Goal: Task Accomplishment & Management: Complete application form

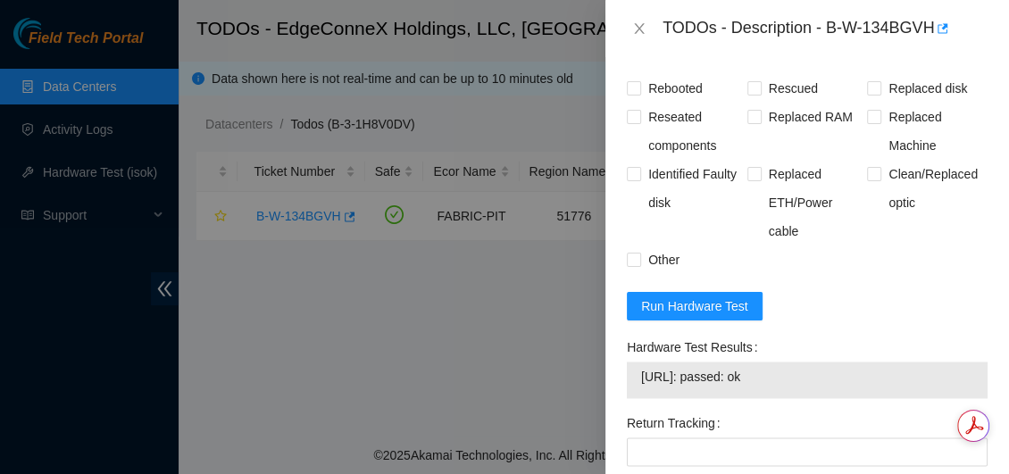
scroll to position [1622, 0]
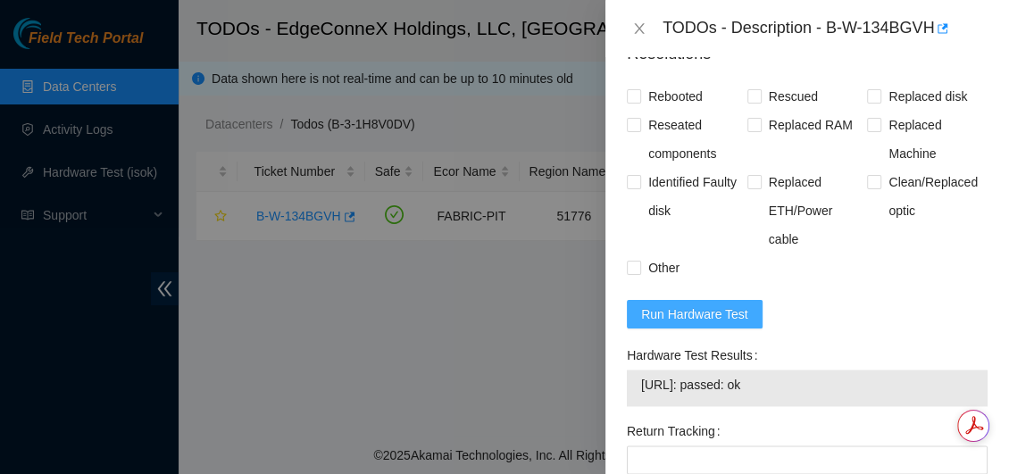
click at [714, 313] on span "Run Hardware Test" at bounding box center [694, 315] width 107 height 20
click at [639, 98] on input "Rebooted" at bounding box center [633, 95] width 13 height 13
checkbox input "true"
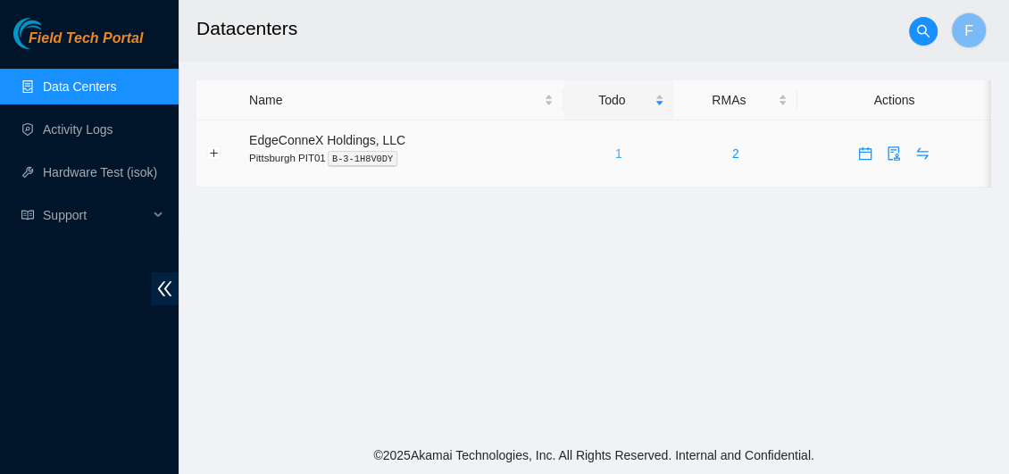
click at [615, 154] on link "1" at bounding box center [618, 153] width 7 height 14
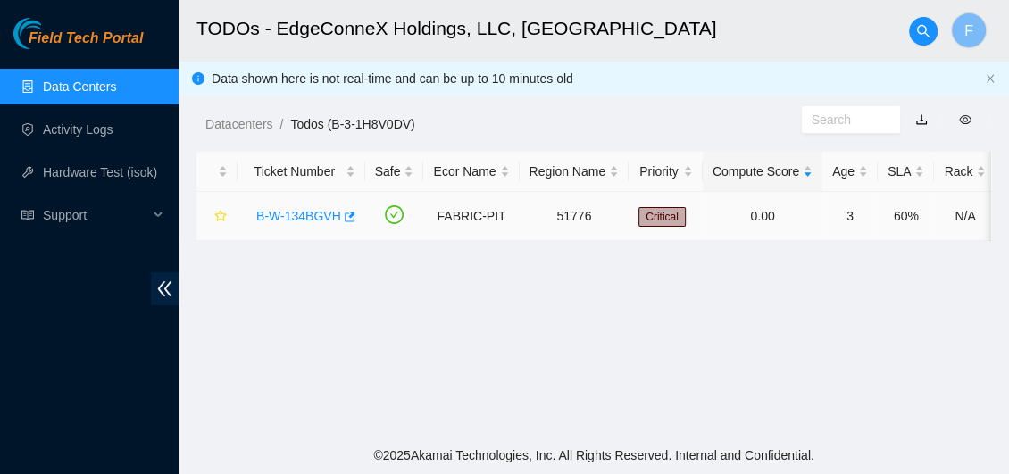
click at [330, 213] on link "B-W-134BGVH" at bounding box center [298, 216] width 85 height 14
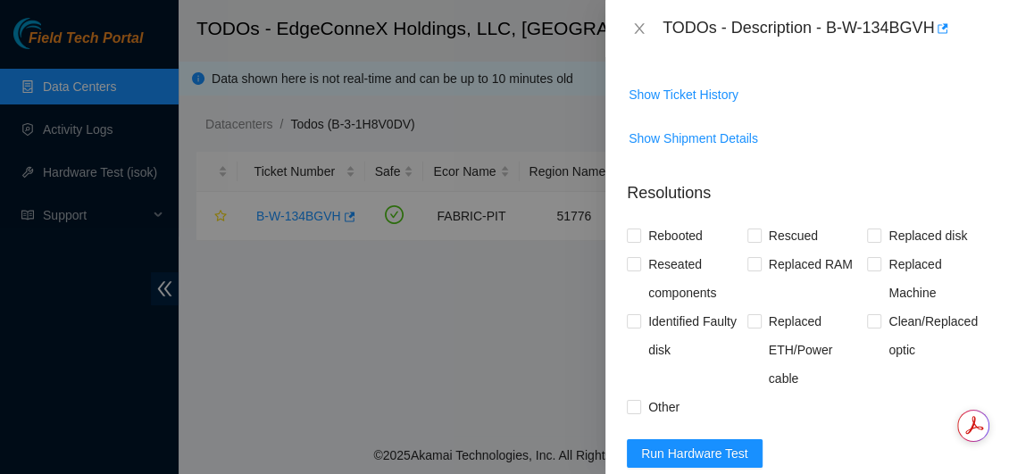
scroll to position [1457, 0]
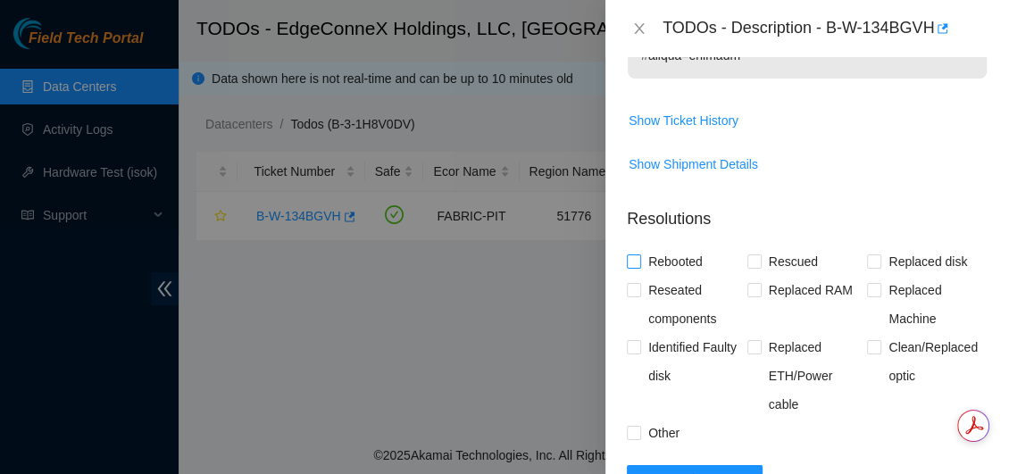
click at [638, 263] on input "Rebooted" at bounding box center [633, 261] width 13 height 13
checkbox input "true"
click at [634, 290] on input "Reseated components" at bounding box center [633, 289] width 13 height 13
checkbox input "true"
click at [750, 256] on input "Rescued" at bounding box center [754, 261] width 13 height 13
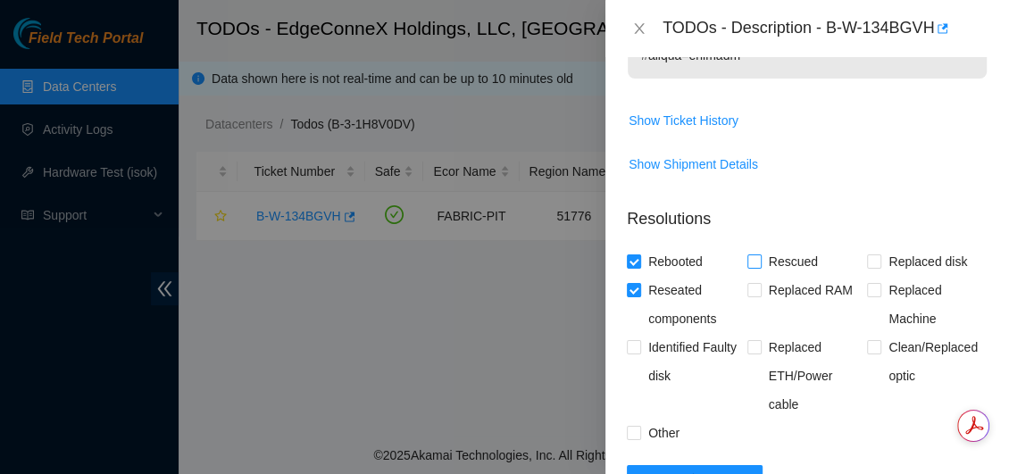
checkbox input "true"
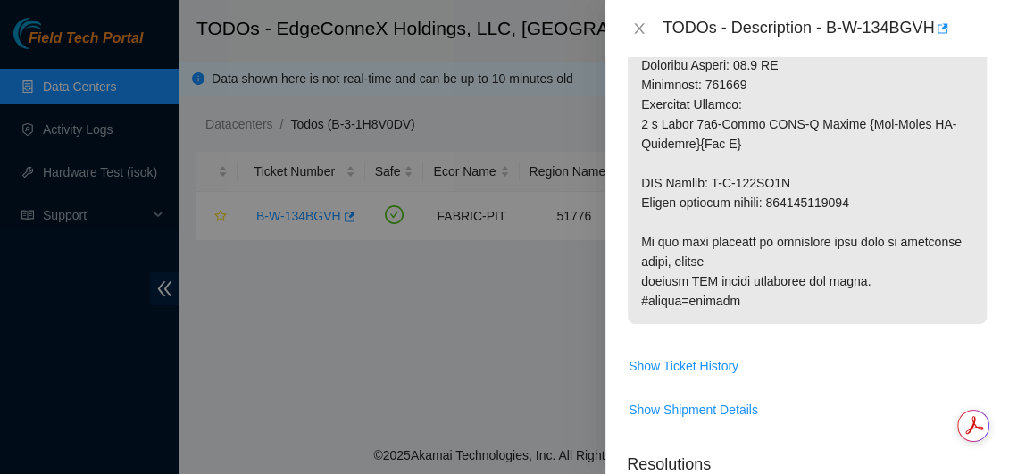
scroll to position [1258, 0]
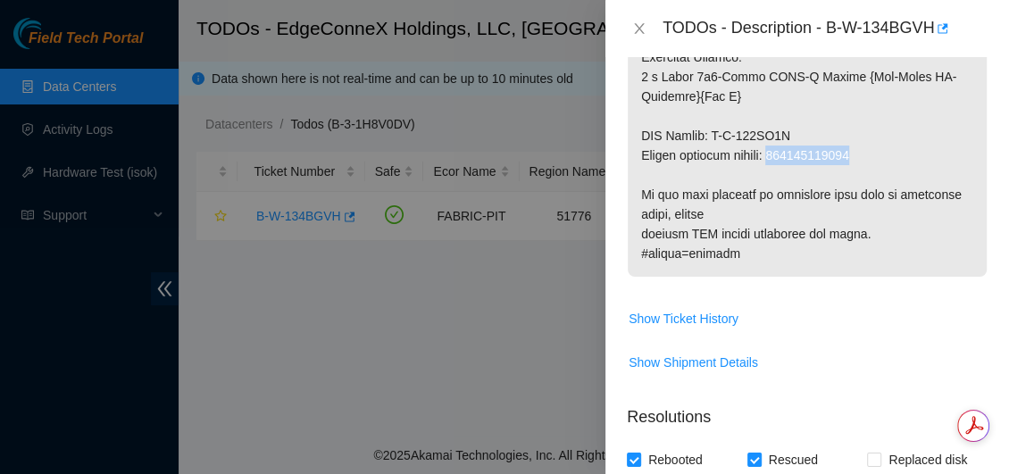
drag, startPoint x: 865, startPoint y: 152, endPoint x: 778, endPoint y: 155, distance: 87.6
copy p "414739616150"
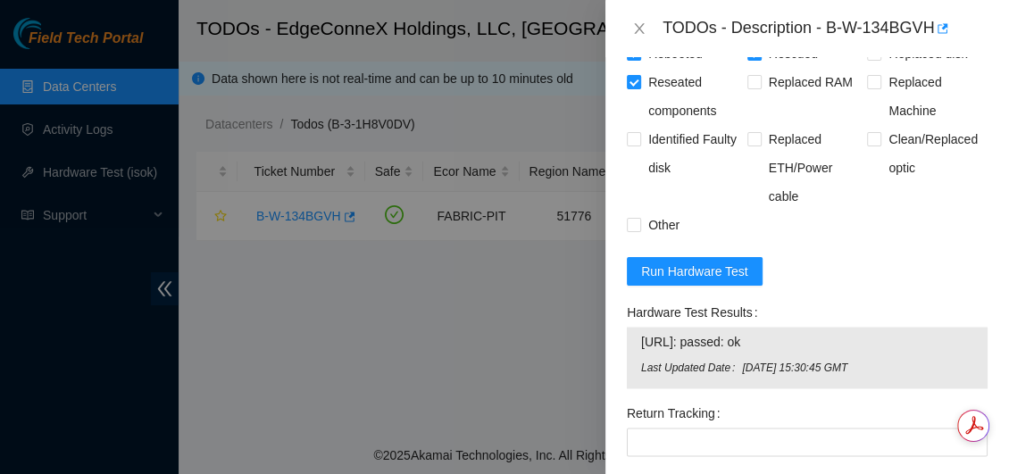
scroll to position [1865, 0]
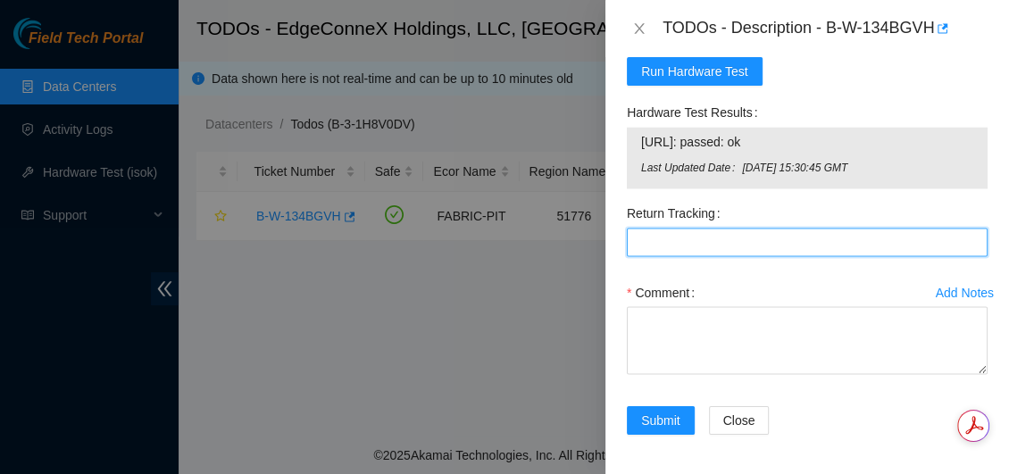
click at [708, 245] on Tracking "Return Tracking" at bounding box center [807, 242] width 361 height 29
paste Tracking "414739616150"
type Tracking "414739616150"
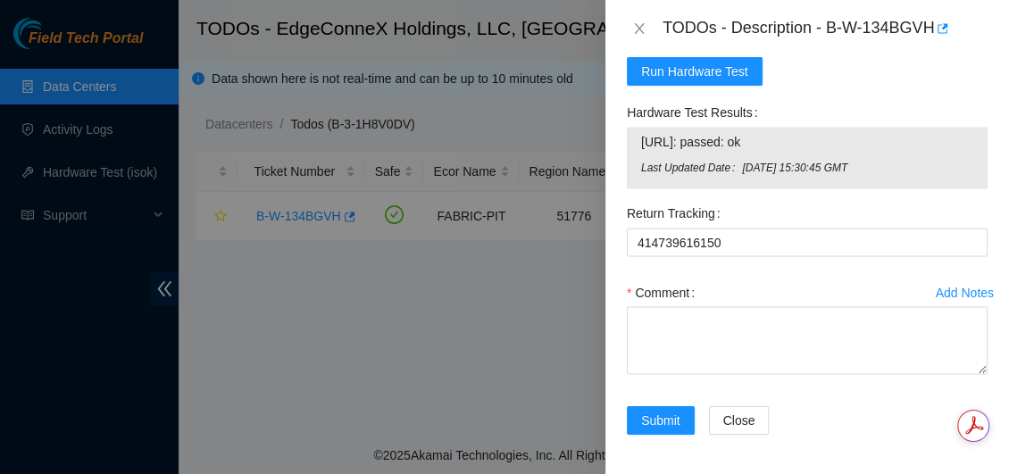
drag, startPoint x: 1004, startPoint y: 409, endPoint x: 1003, endPoint y: 400, distance: 9.0
click at [1003, 400] on html "Field Tech Portal Data Centers Activity Logs Hardware Test (isok) Support TODOs…" at bounding box center [504, 237] width 1009 height 474
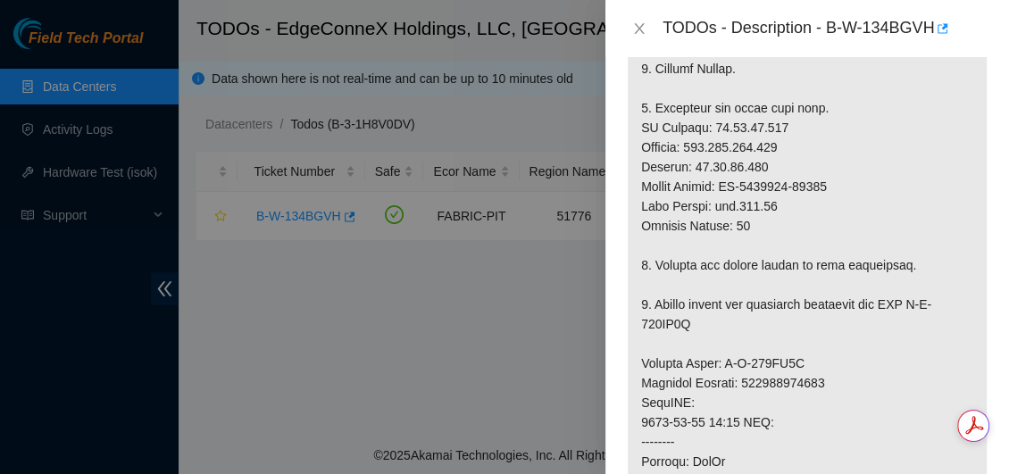
scroll to position [609, 0]
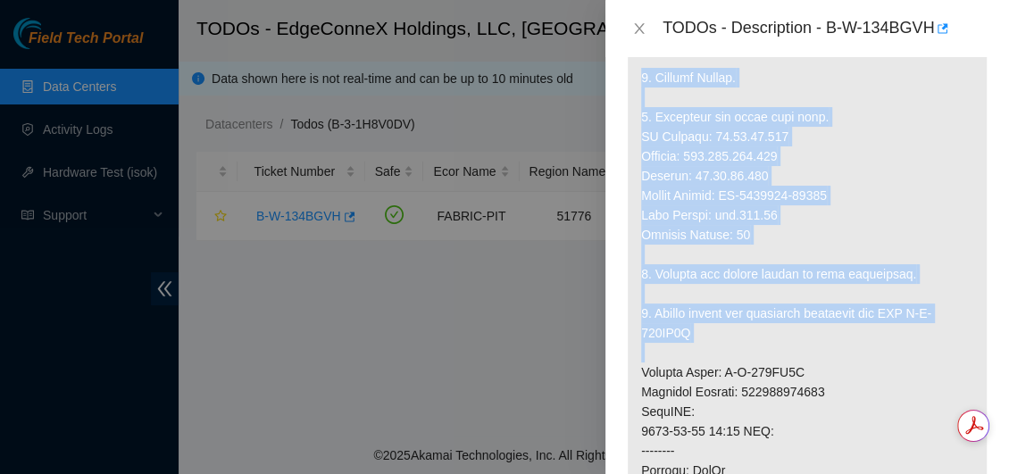
drag, startPoint x: 639, startPoint y: 74, endPoint x: 817, endPoint y: 350, distance: 328.7
click at [817, 350] on p at bounding box center [807, 362] width 359 height 1127
copy p "1. Replace Server. 2. Configure and check with isok. IP Address: 23.15.36.233 N…"
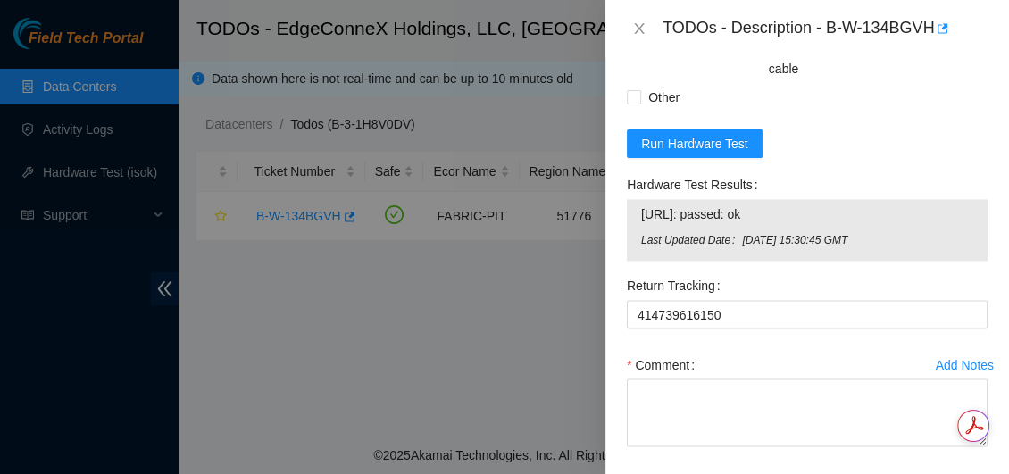
scroll to position [1810, 0]
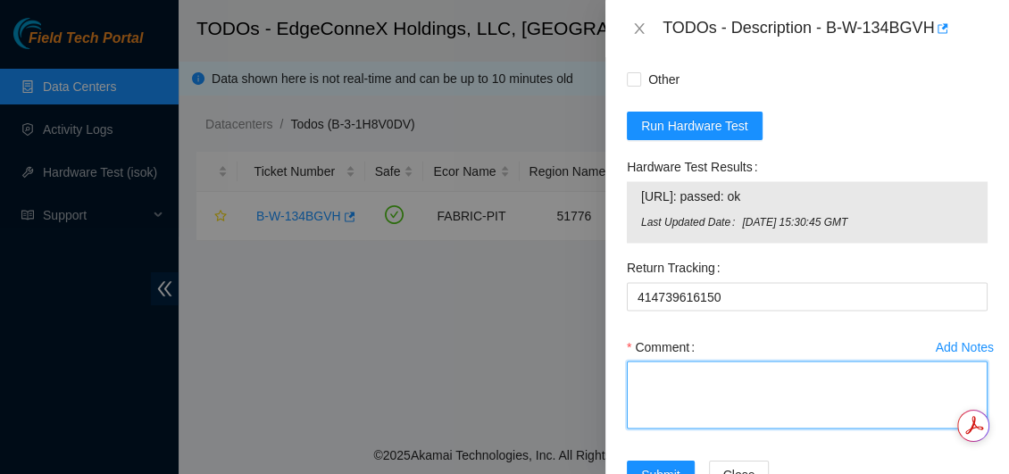
click at [708, 391] on textarea "Comment" at bounding box center [807, 395] width 361 height 68
paste textarea "1. Replace Server. 2. Configure and check with isok. IP Address: 23.15.36.233 N…"
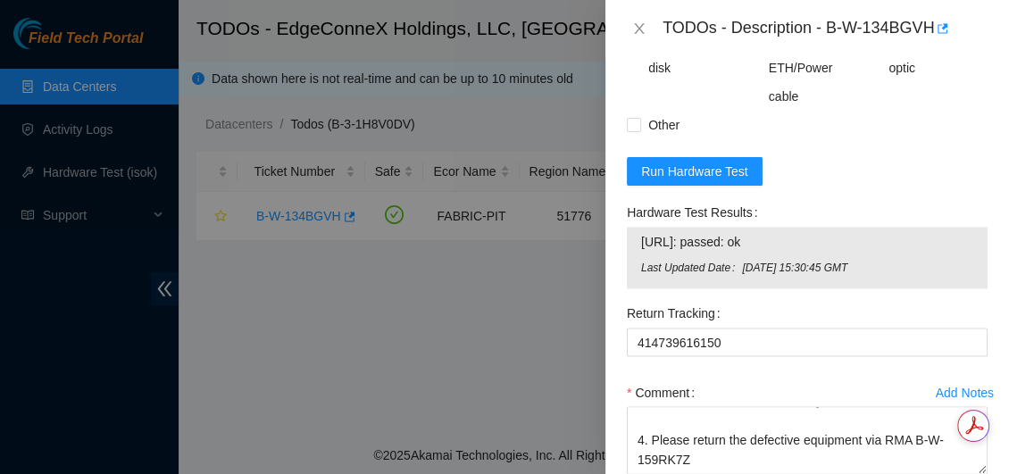
scroll to position [1865, 0]
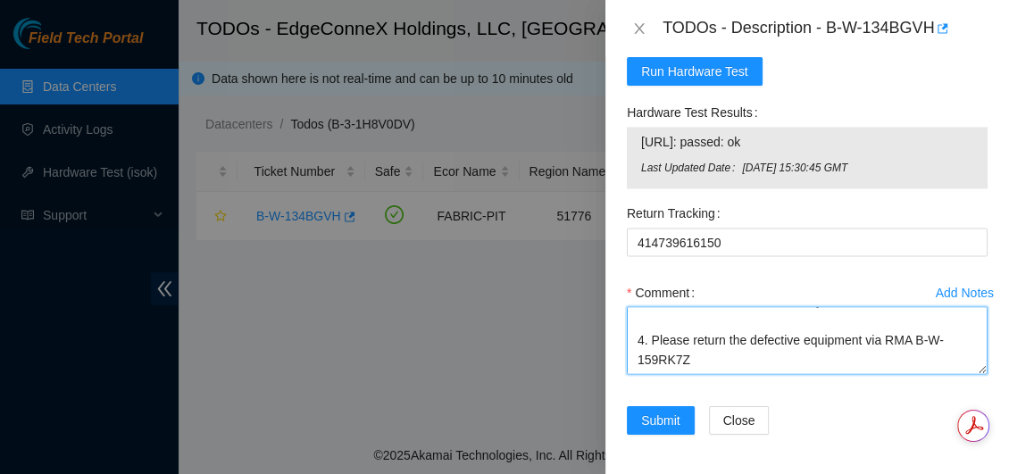
click at [684, 338] on textarea "1. Replace Server. 2. Configure and check with isok. IP Address: 23.15.36.233 N…" at bounding box center [807, 340] width 361 height 68
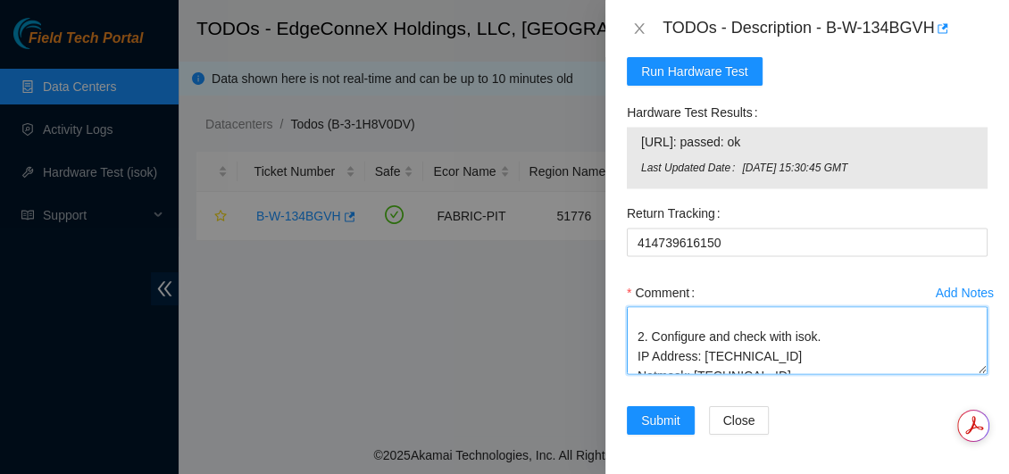
scroll to position [4, 0]
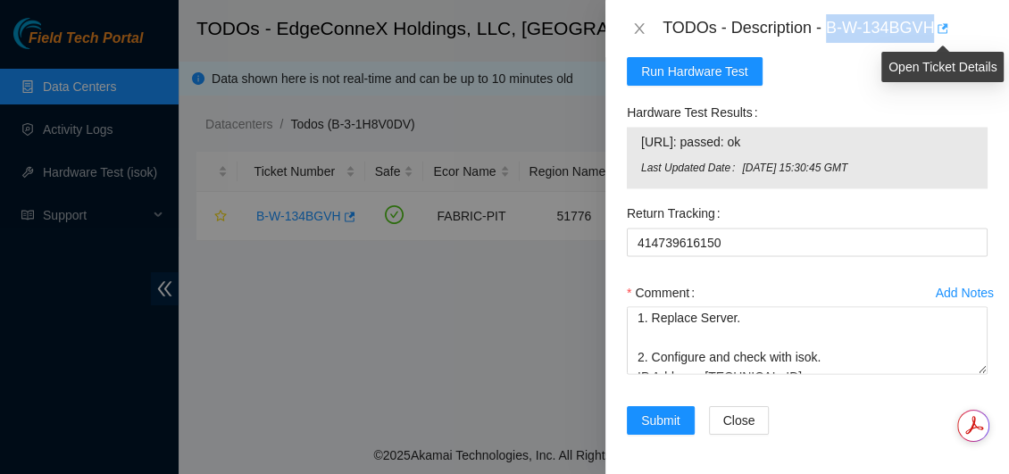
drag, startPoint x: 828, startPoint y: 28, endPoint x: 940, endPoint y: 35, distance: 111.9
click at [940, 35] on div "TODOs - Description - B-W-134BGVH" at bounding box center [825, 28] width 325 height 29
copy div "B-W-134BGVH"
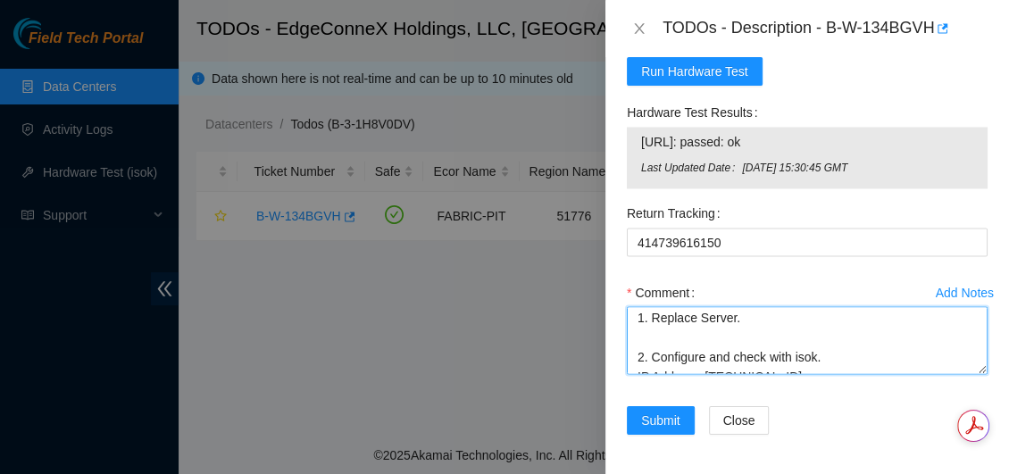
scroll to position [0, 0]
drag, startPoint x: 639, startPoint y: 319, endPoint x: 766, endPoint y: 320, distance: 127.7
click at [766, 320] on textarea "1. Replace Server. 2. Configure and check with isok. IP Address: 23.15.36.233 N…" at bounding box center [807, 340] width 361 height 68
paste textarea "B-W-134BGVH"
click at [723, 320] on textarea "B-W-134BGVH 2. Configure and check with isok. IP Address: 23.15.36.233 Netmask:…" at bounding box center [807, 340] width 361 height 68
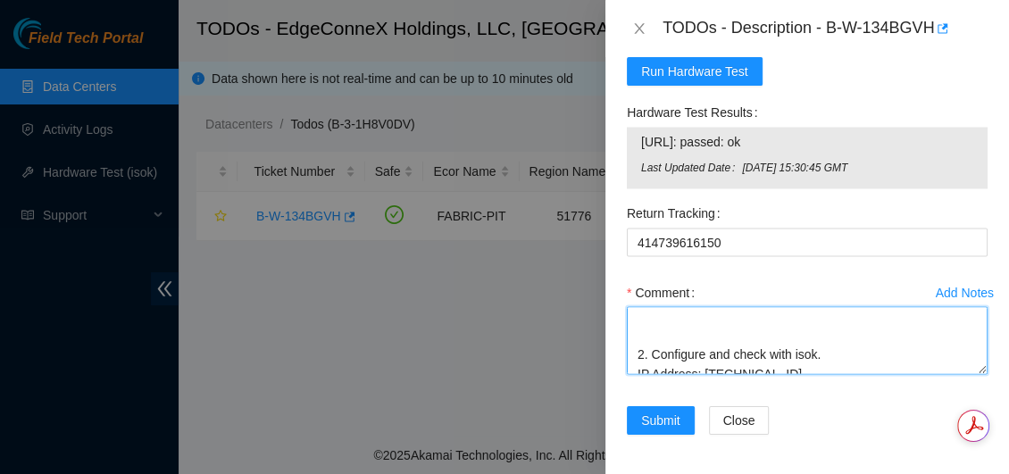
scroll to position [98, 0]
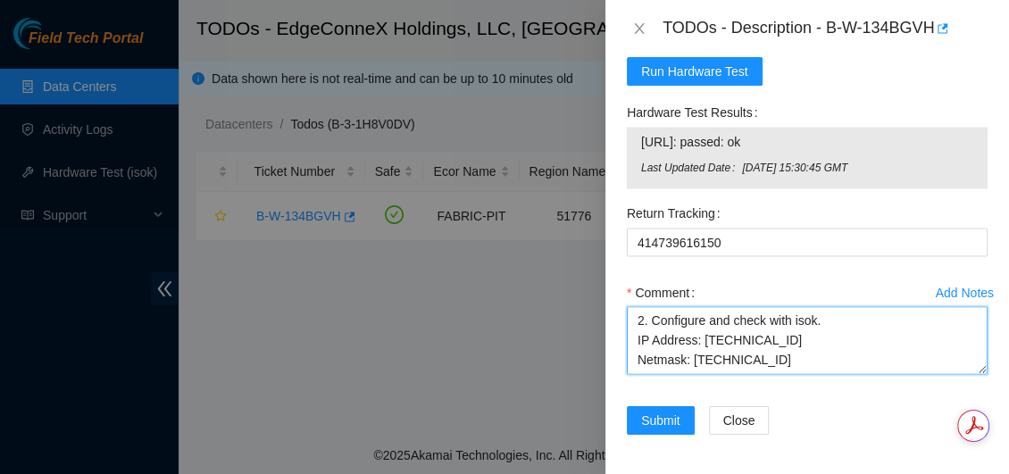
drag, startPoint x: 698, startPoint y: 362, endPoint x: 638, endPoint y: 347, distance: 62.6
click at [638, 347] on textarea "B-W-134BGVH: Powered off Verified 2. Configure and check with isok. IP Address:…" at bounding box center [807, 340] width 361 height 68
click at [899, 352] on textarea "B-W-134BGVH: Powered off Verified 2. Configure and check with isok. IP Address:…" at bounding box center [807, 340] width 361 height 68
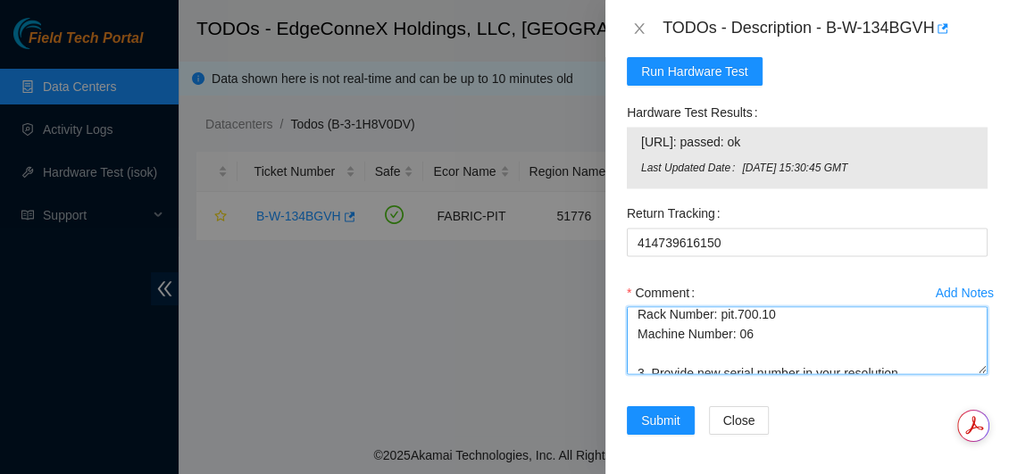
drag, startPoint x: 687, startPoint y: 359, endPoint x: 638, endPoint y: 357, distance: 49.2
click at [632, 358] on textarea "B-W-134BGVH: Powered off Verified 2. Configure and check with isok. IP Address:…" at bounding box center [807, 340] width 361 height 68
click at [818, 347] on textarea "B-W-134BGVH: Powered off Verified 2. Configure and check with isok. IP Address:…" at bounding box center [807, 340] width 361 height 68
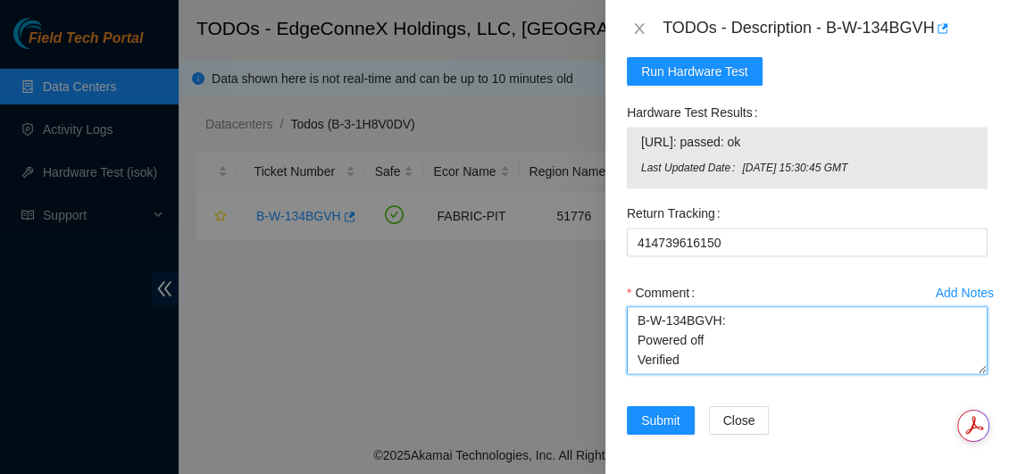
scroll to position [0, 0]
click at [731, 324] on textarea "B-W-134BGVH: Powered off Verified 2. Configure and check with isok. IP Address:…" at bounding box center [807, 340] width 361 height 68
drag, startPoint x: 681, startPoint y: 358, endPoint x: 624, endPoint y: 351, distance: 57.6
click at [624, 351] on div "Add Notes Comment B-W-134BGVH: Powered off Verified 2. Configure and check with…" at bounding box center [807, 342] width 375 height 129
click at [733, 324] on textarea "B-W-134BGVH: Powered off Verified 2. Configure and check with isok. IP Address:…" at bounding box center [807, 340] width 361 height 68
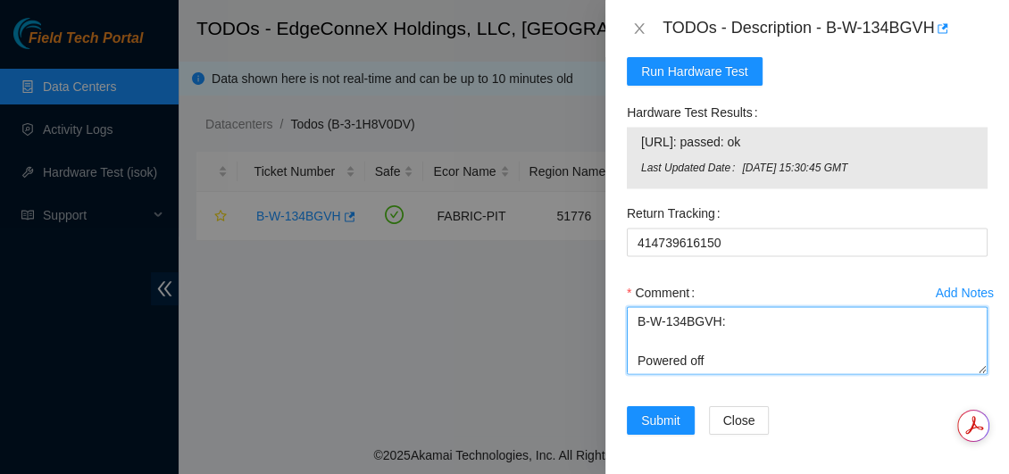
paste textarea "Verified"
click at [715, 359] on textarea "B-W-134BGVH: Verified SN Powered off Verified 2. Configure and check with isok.…" at bounding box center [807, 340] width 361 height 68
click at [708, 360] on textarea "B-W-134BGVH: Verified SN Powered off Replaced Rescued Verified 2. Configure and…" at bounding box center [807, 340] width 361 height 68
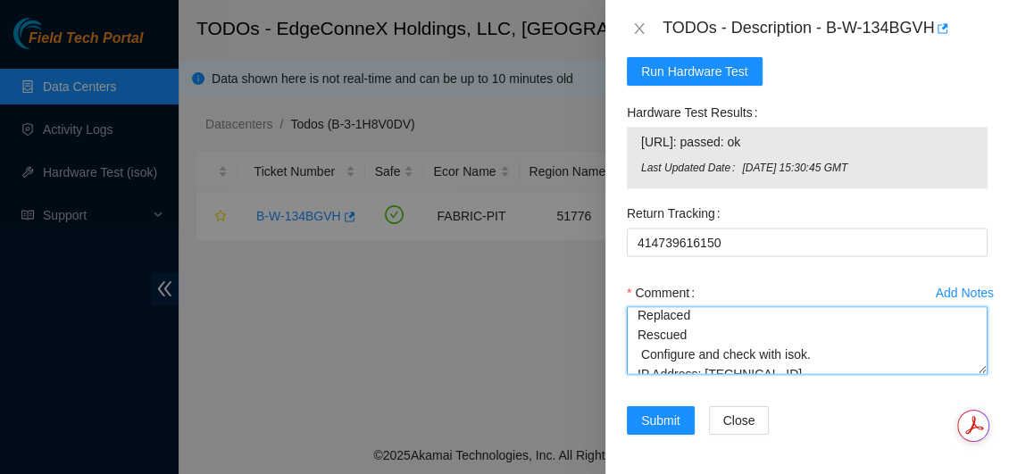
scroll to position [85, 0]
click at [692, 333] on textarea "B-W-134BGVH: Verified SN Powered off Replaced Rescued Configure and check with …" at bounding box center [807, 340] width 361 height 68
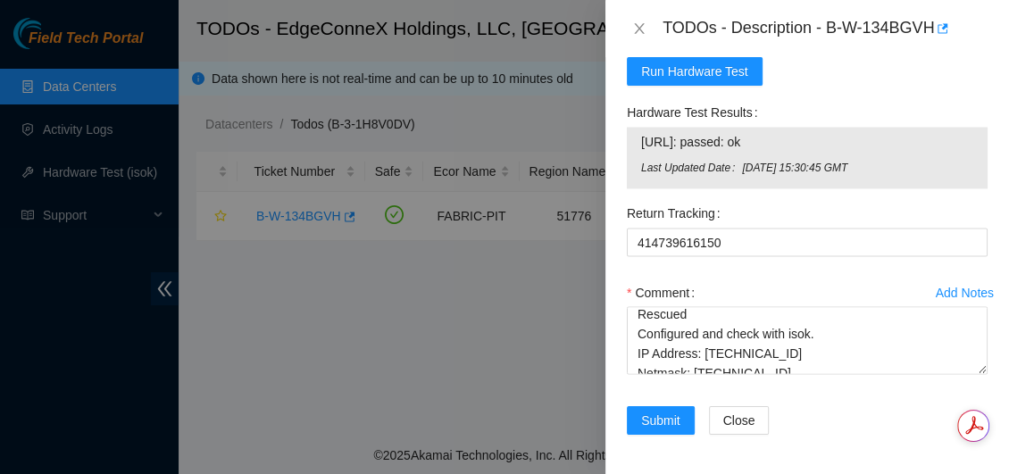
drag, startPoint x: 792, startPoint y: 137, endPoint x: 635, endPoint y: 129, distance: 157.3
click at [635, 129] on div "23.15.36.233: passed: ok Last Updated Date Mon, 22 Sep 2025 15:30:45 GMT" at bounding box center [807, 158] width 361 height 62
copy tbody "23.15.36.233: passed: ok"
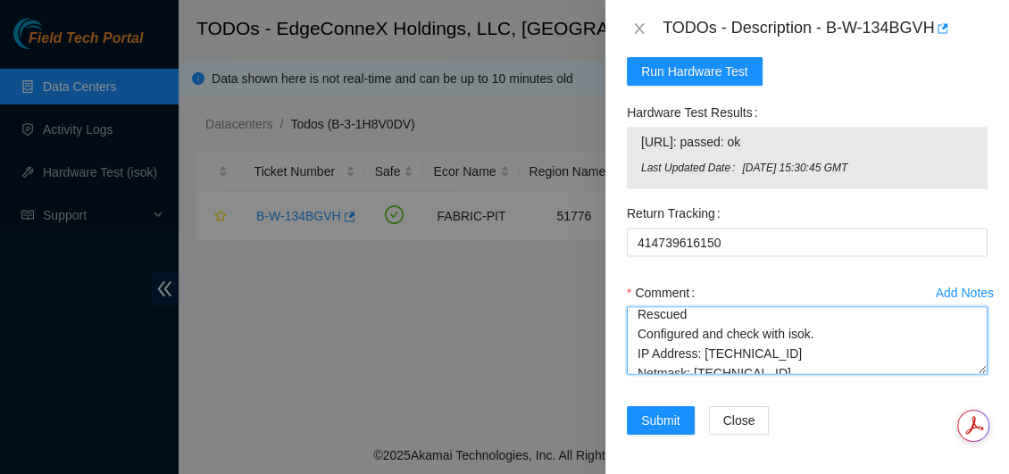
click at [759, 332] on textarea "B-W-134BGVH: Verified SN Powered off Replaced Rescued Configured and check with…" at bounding box center [807, 340] width 361 height 68
click at [829, 332] on textarea "B-W-134BGVH: Verified SN Powered off Replaced Rescued Configured and checked wi…" at bounding box center [807, 340] width 361 height 68
paste textarea "23.15.36.233: passed: ok"
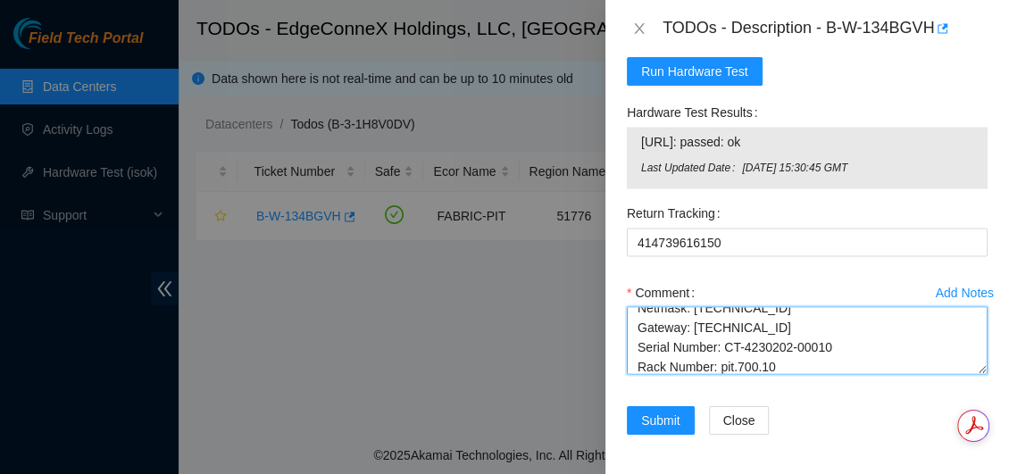
scroll to position [125, 0]
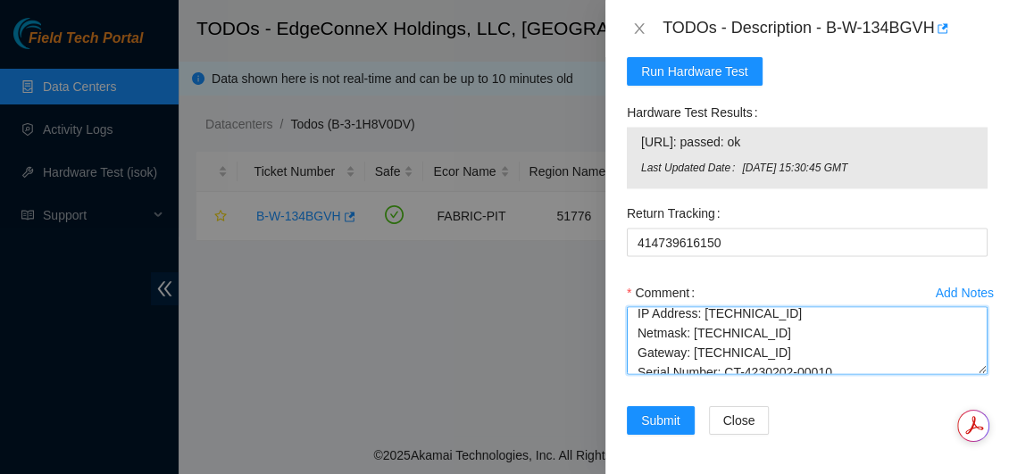
drag, startPoint x: 635, startPoint y: 311, endPoint x: 794, endPoint y: 349, distance: 163.5
click at [794, 349] on textarea "B-W-134BGVH: Verified SN Powered off Replaced Rescued Configured and checked wi…" at bounding box center [807, 340] width 361 height 68
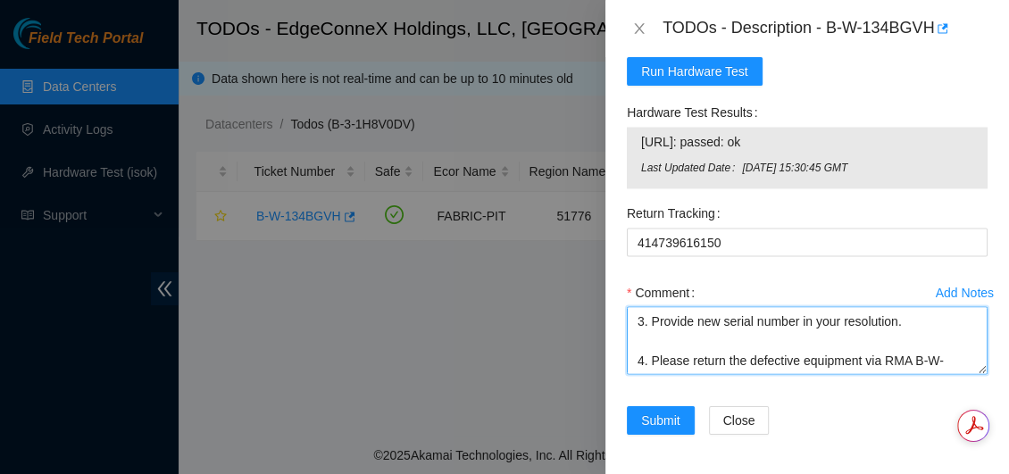
scroll to position [275, 0]
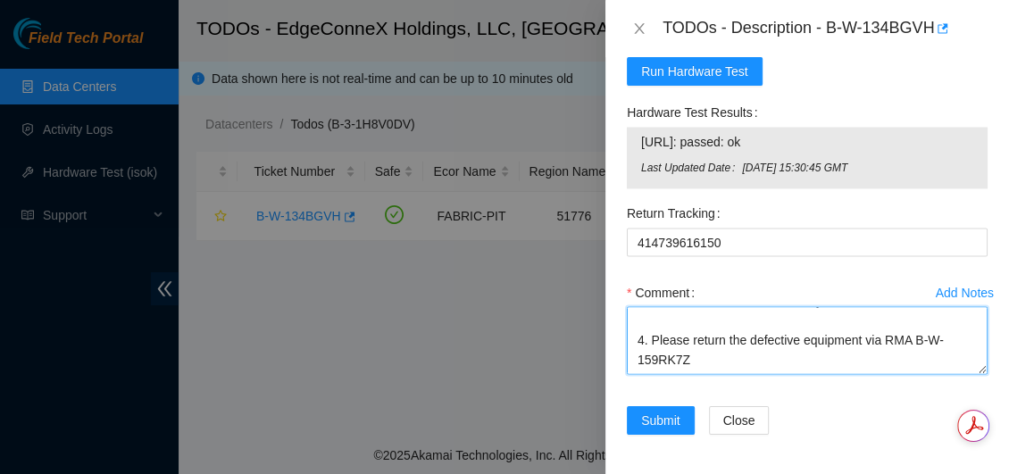
drag, startPoint x: 638, startPoint y: 353, endPoint x: 786, endPoint y: 355, distance: 148.3
click at [786, 355] on textarea "B-W-134BGVH: Verified SN Powered off Replaced Rescued Configured and checked wi…" at bounding box center [807, 340] width 361 height 68
click at [725, 327] on textarea "B-W-134BGVH: Verified SN Powered off Replaced Rescued Configured and checked wi…" at bounding box center [807, 340] width 361 height 68
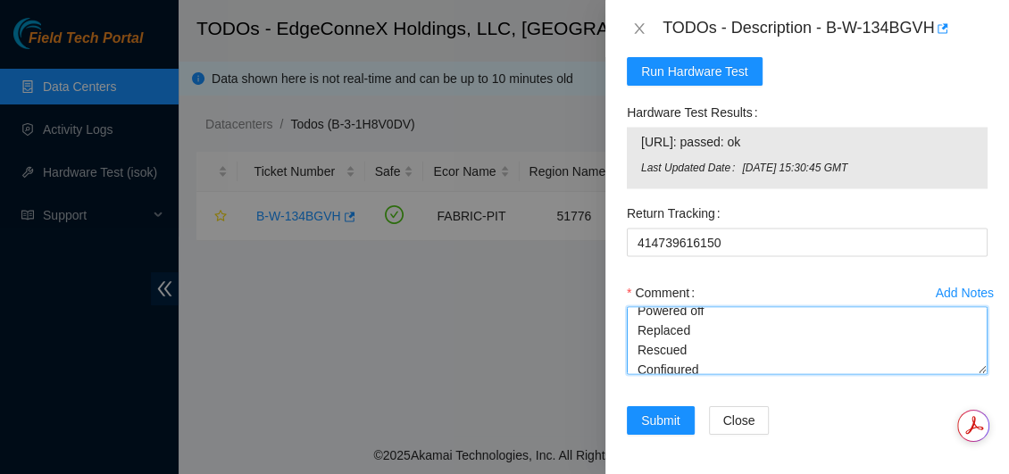
scroll to position [117, 0]
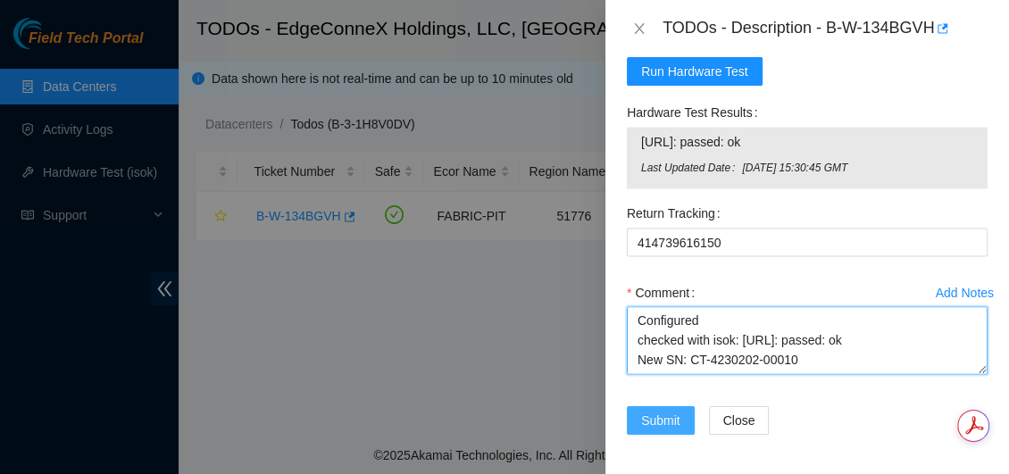
type textarea "B-W-134BGVH: Verified SN Powered off Replaced Rescued Configured checked with i…"
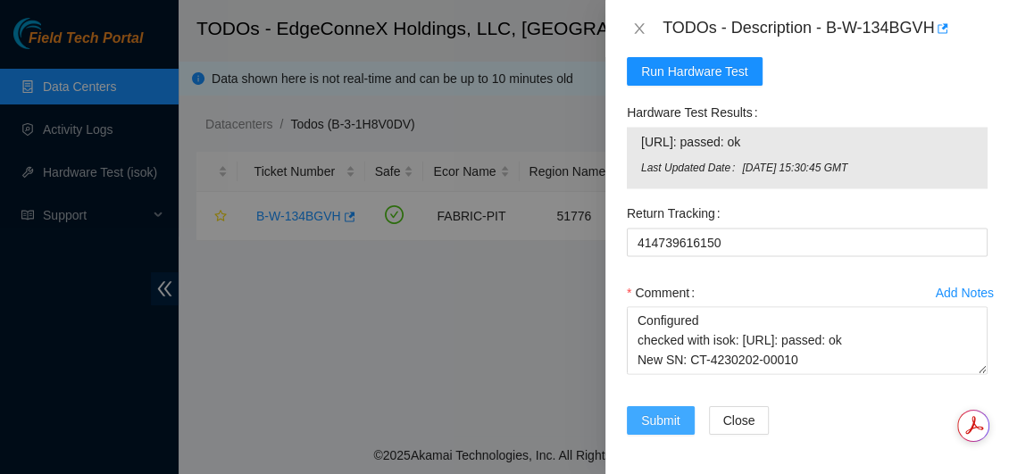
click at [653, 419] on span "Submit" at bounding box center [660, 421] width 39 height 20
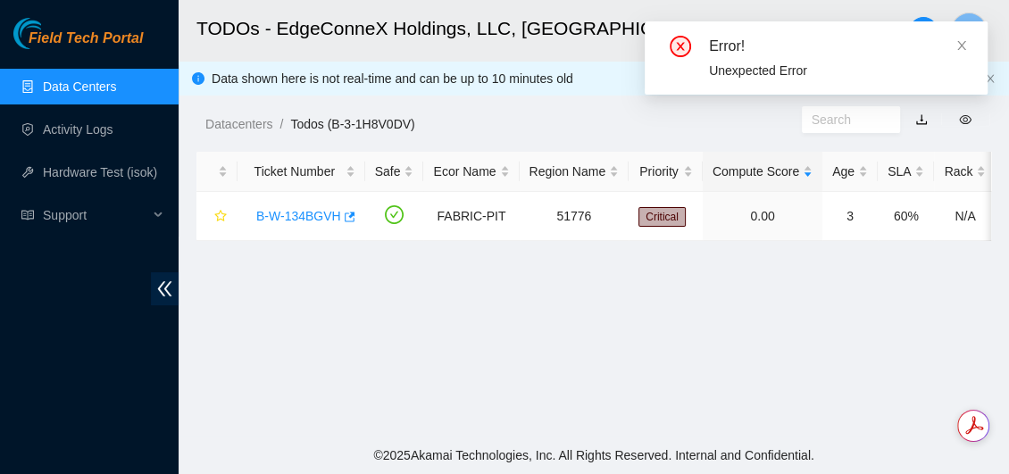
scroll to position [636, 0]
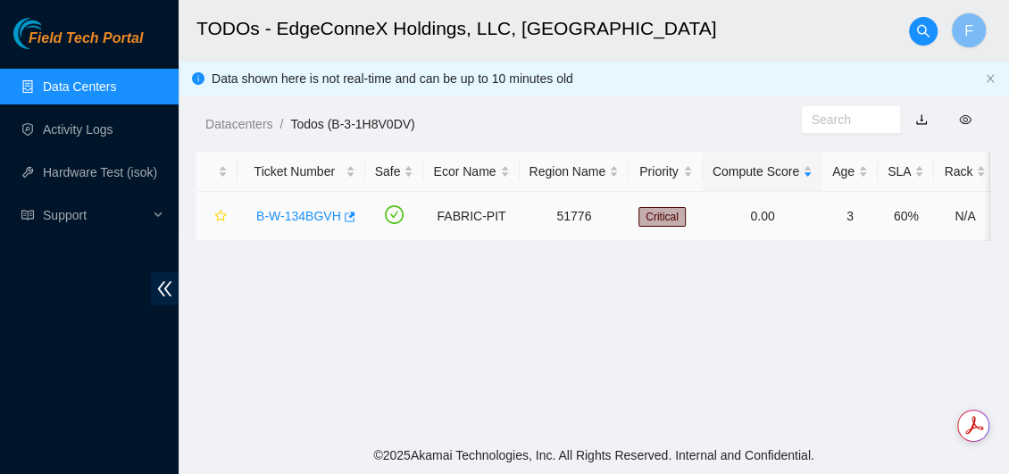
click at [309, 220] on link "B-W-134BGVH" at bounding box center [298, 216] width 85 height 14
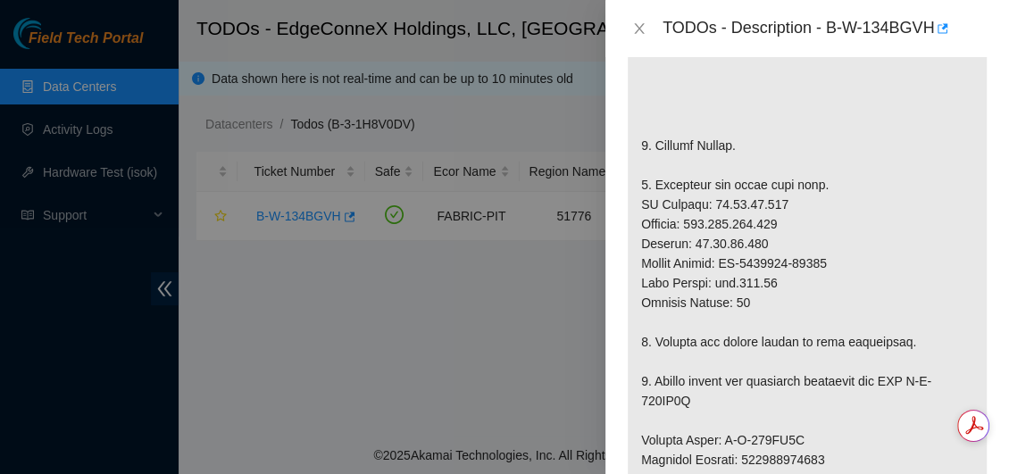
scroll to position [529, 0]
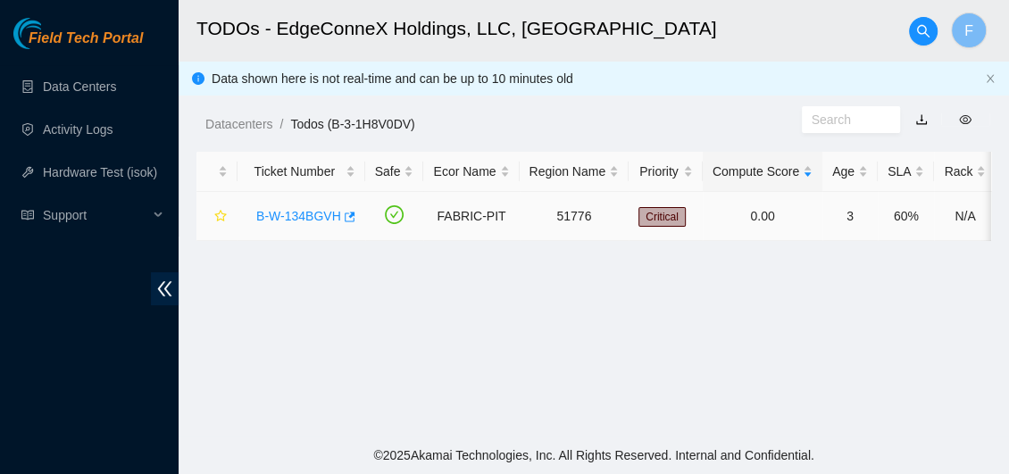
click at [298, 214] on link "B-W-134BGVH" at bounding box center [298, 216] width 85 height 14
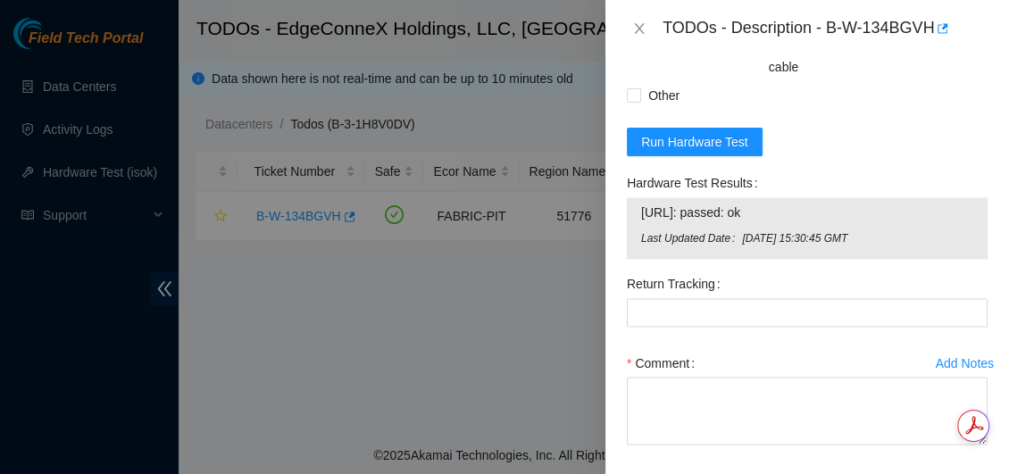
scroll to position [1865, 0]
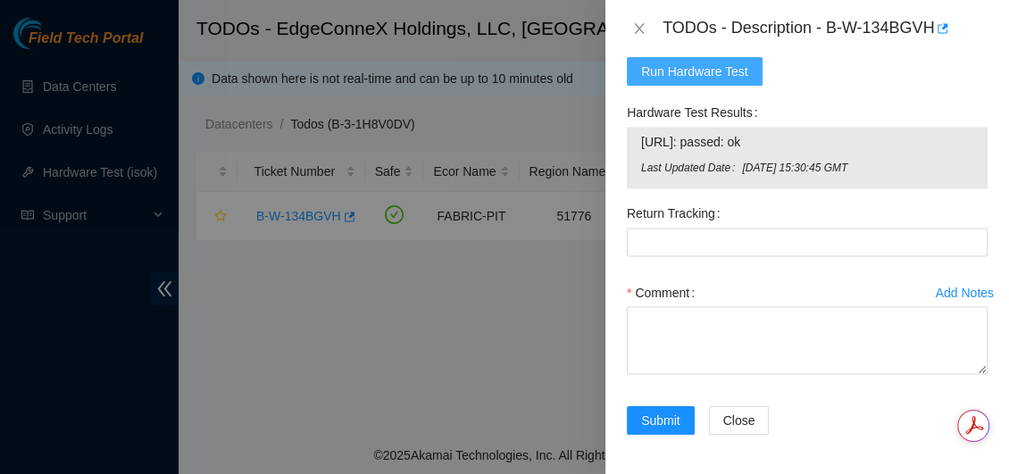
click at [675, 71] on span "Run Hardware Test" at bounding box center [694, 72] width 107 height 20
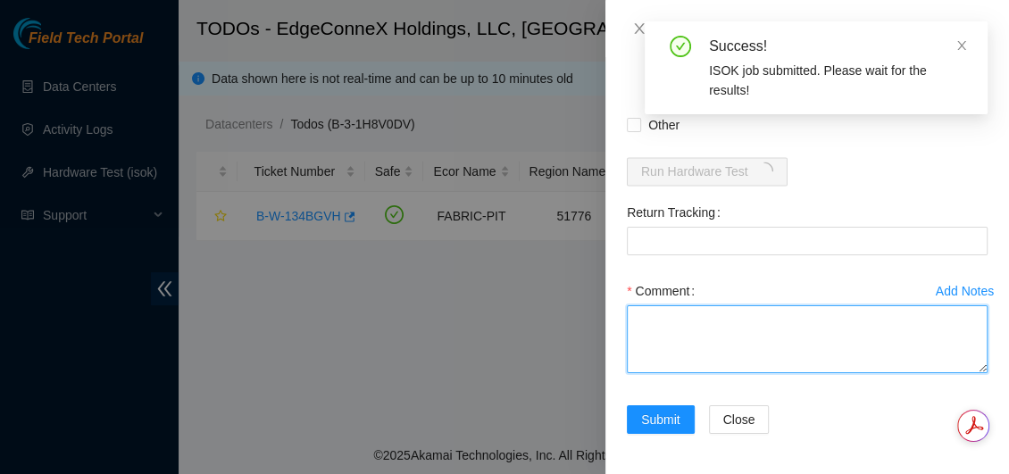
click at [681, 327] on textarea "Comment" at bounding box center [807, 339] width 361 height 68
paste textarea "23.15.36.233: passed: ok"
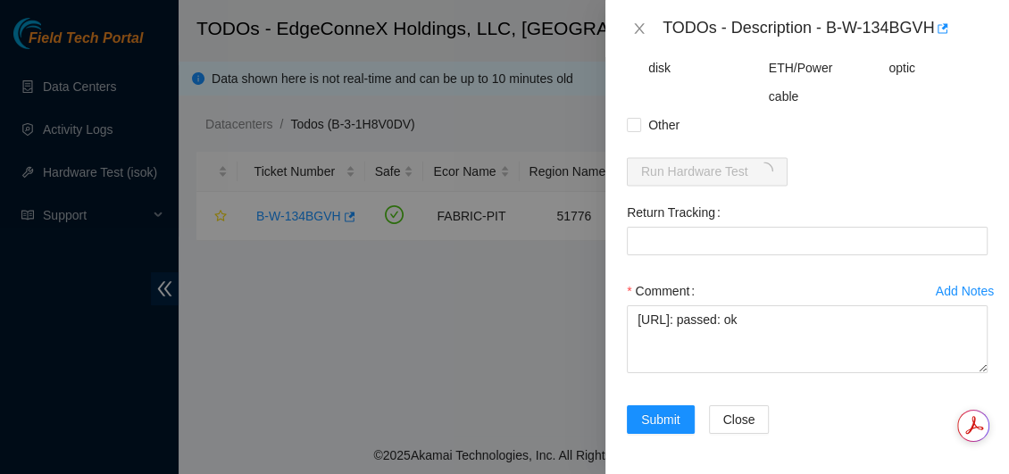
drag, startPoint x: 1001, startPoint y: 412, endPoint x: 1003, endPoint y: 380, distance: 32.2
click at [1003, 380] on html "Field Tech Portal Data Centers Activity Logs Hardware Test (isok) Support TODOs…" at bounding box center [504, 237] width 1009 height 474
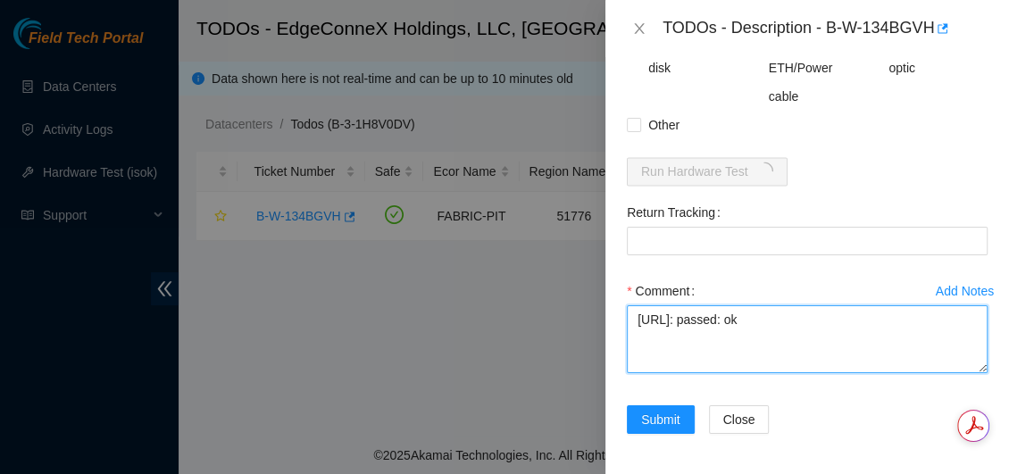
drag, startPoint x: 781, startPoint y: 320, endPoint x: 589, endPoint y: 308, distance: 191.5
click at [589, 308] on div "TODOs - Description - B-W-134BGVH Problem Type Hardware Rack Number N/A Machine…" at bounding box center [504, 237] width 1009 height 474
click at [815, 338] on textarea "23.15.36.233: passed: ok" at bounding box center [807, 339] width 361 height 68
click at [638, 317] on textarea "23.15.36.233: passed: ok" at bounding box center [807, 339] width 361 height 68
type textarea "23.15.36.233: passed: ok"
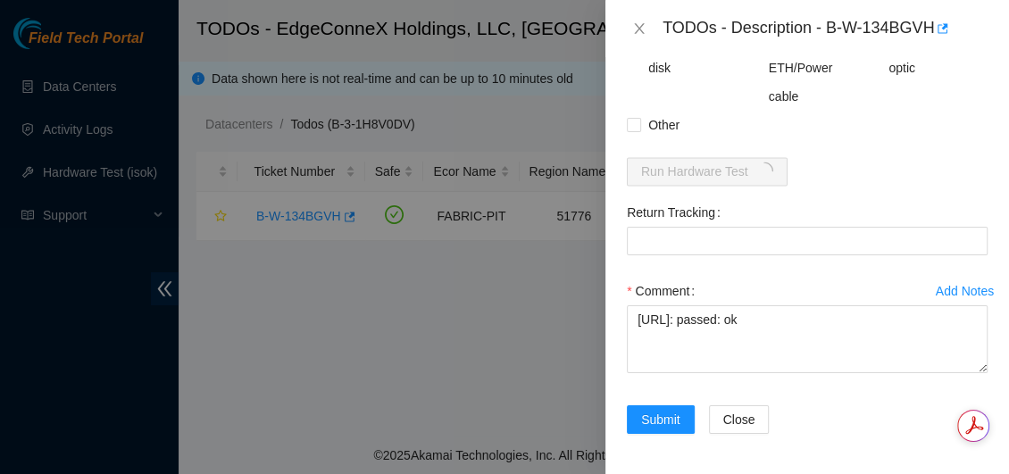
drag, startPoint x: 1002, startPoint y: 414, endPoint x: 999, endPoint y: 380, distance: 34.0
click at [999, 370] on html "Field Tech Portal Data Centers Activity Logs Hardware Test (isok) Support TODOs…" at bounding box center [504, 237] width 1009 height 474
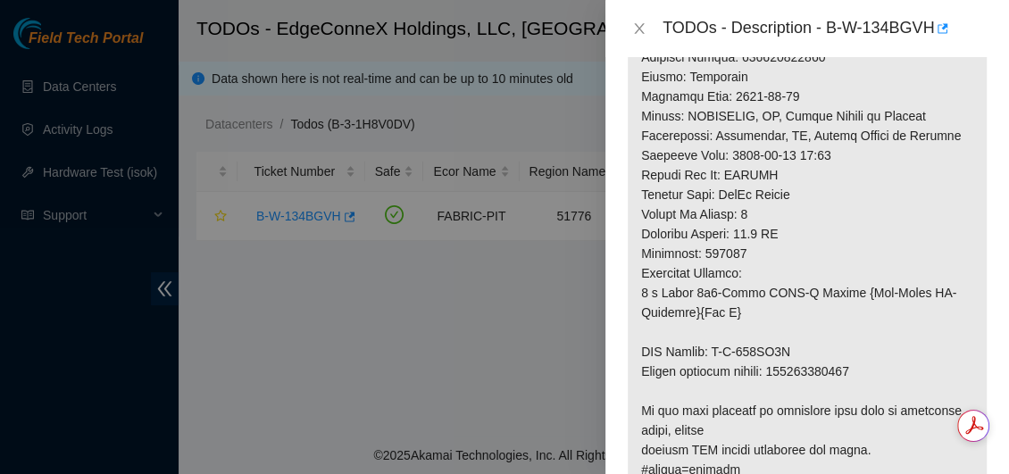
scroll to position [1081, 0]
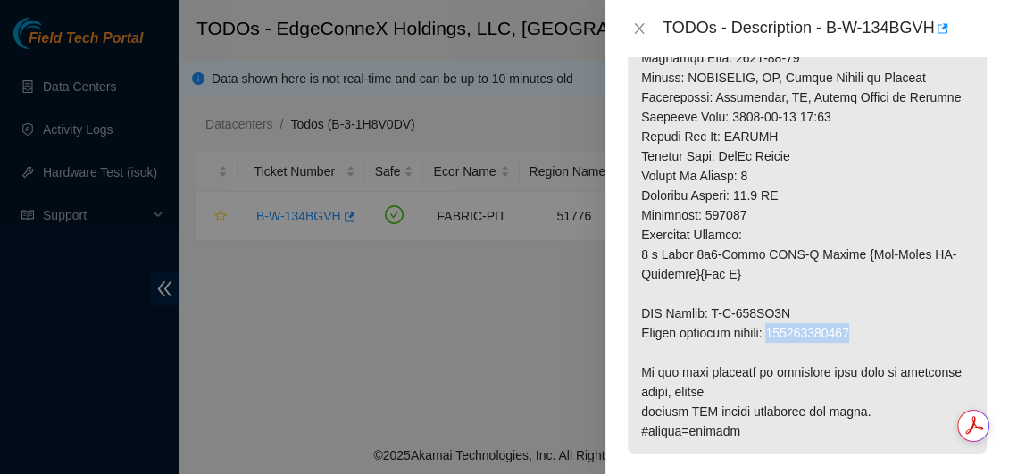
drag, startPoint x: 778, startPoint y: 334, endPoint x: 867, endPoint y: 332, distance: 89.3
copy p "414739616150"
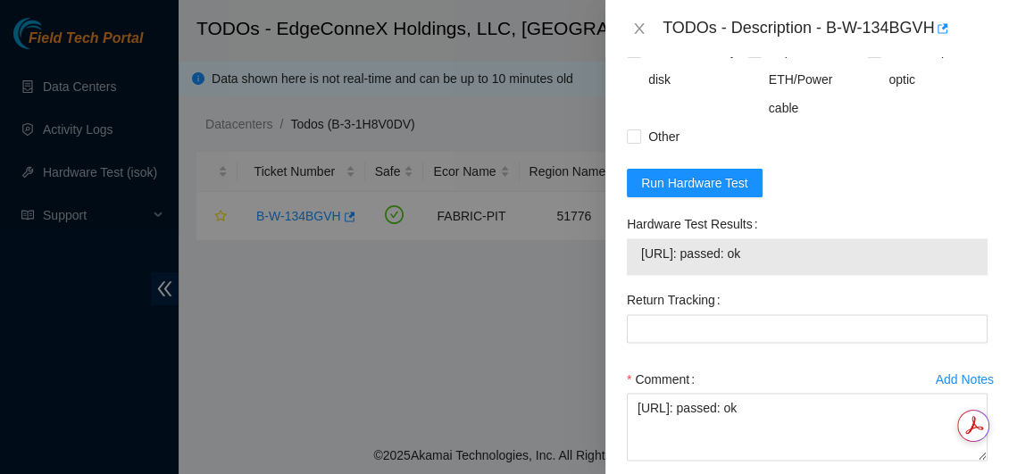
scroll to position [1770, 0]
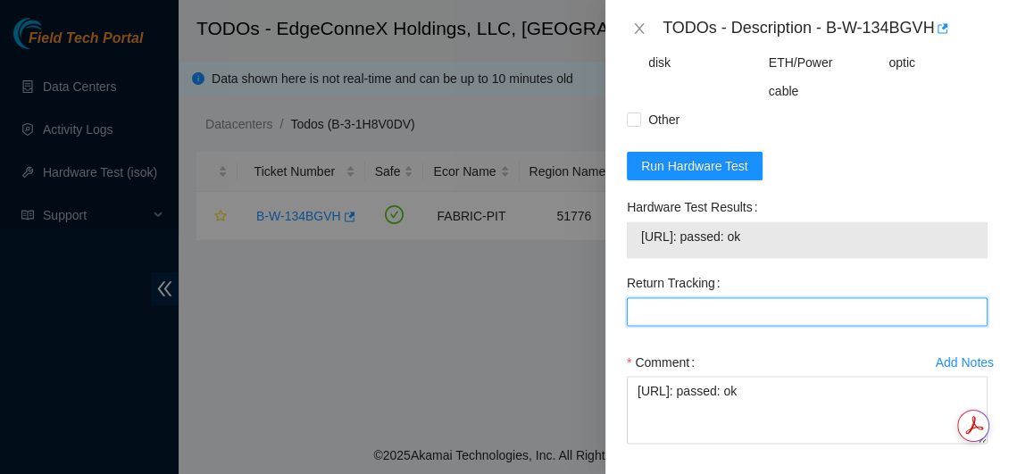
click at [689, 311] on Tracking "Return Tracking" at bounding box center [807, 311] width 361 height 29
paste Tracking "414739616150"
type Tracking "414739616150"
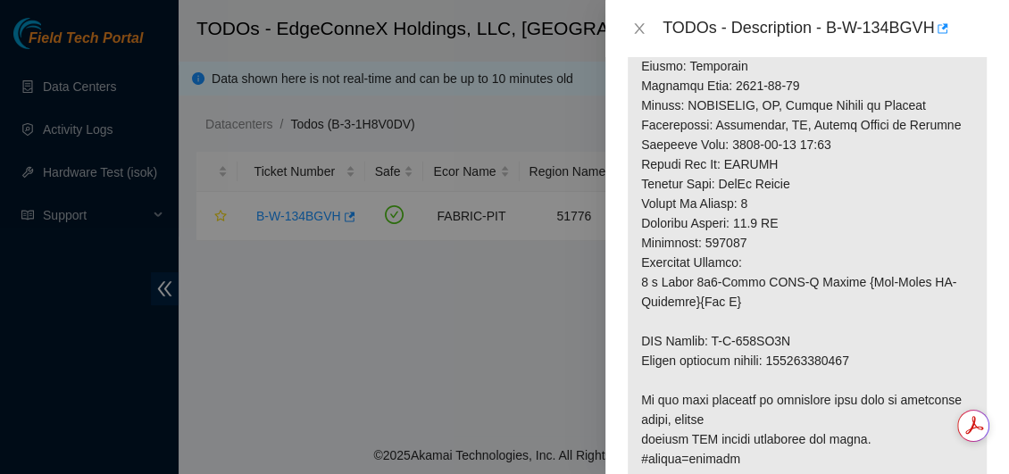
scroll to position [1096, 0]
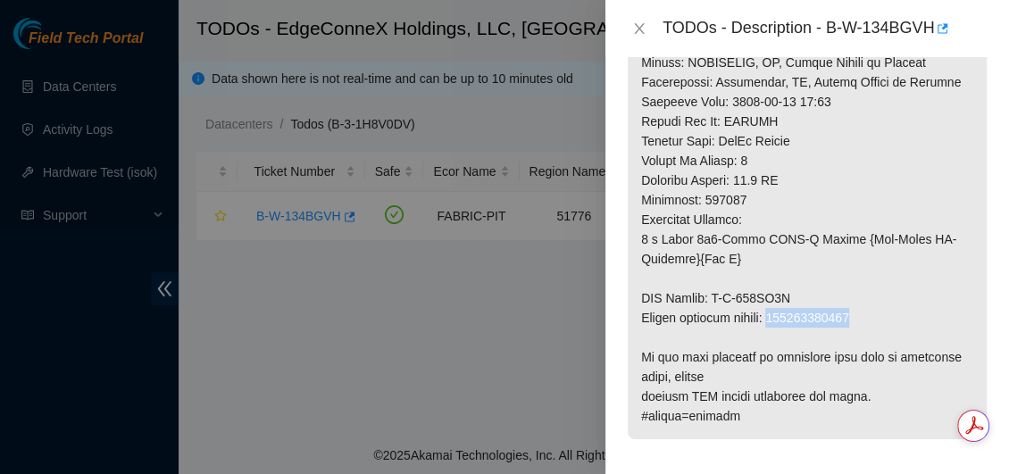
drag, startPoint x: 865, startPoint y: 320, endPoint x: 777, endPoint y: 321, distance: 87.5
copy p "414739616150"
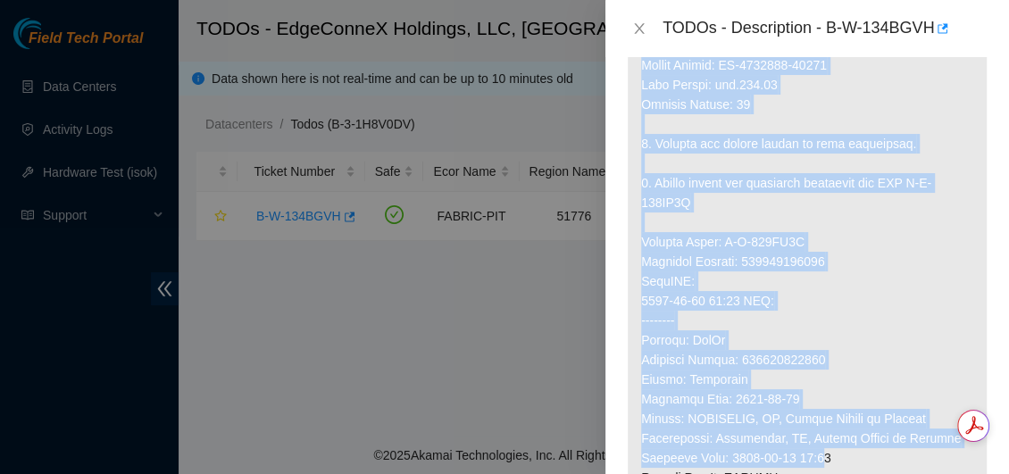
scroll to position [744, 0]
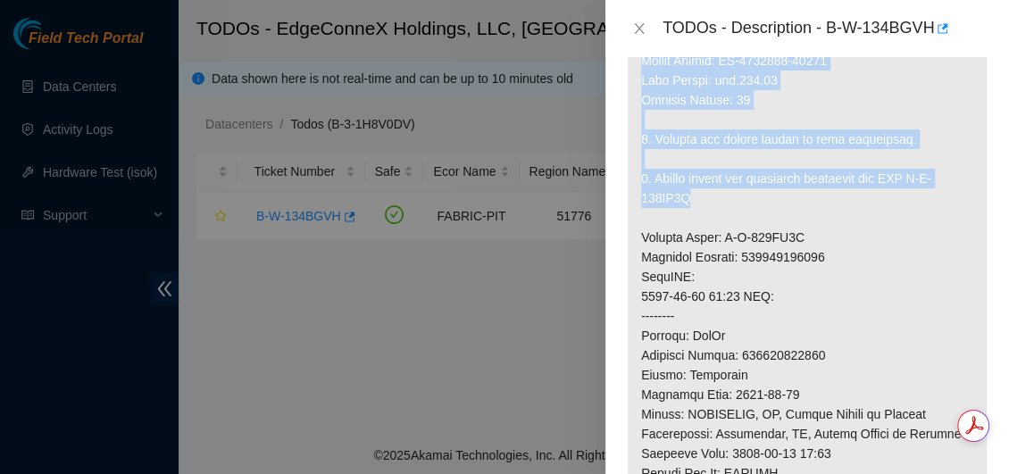
drag, startPoint x: 645, startPoint y: 214, endPoint x: 839, endPoint y: 200, distance: 194.3
click at [839, 200] on p at bounding box center [807, 227] width 359 height 1127
copy p ". Replace Server. 2. Configure and check with isok. IP Address: 23.15.36.233 Ne…"
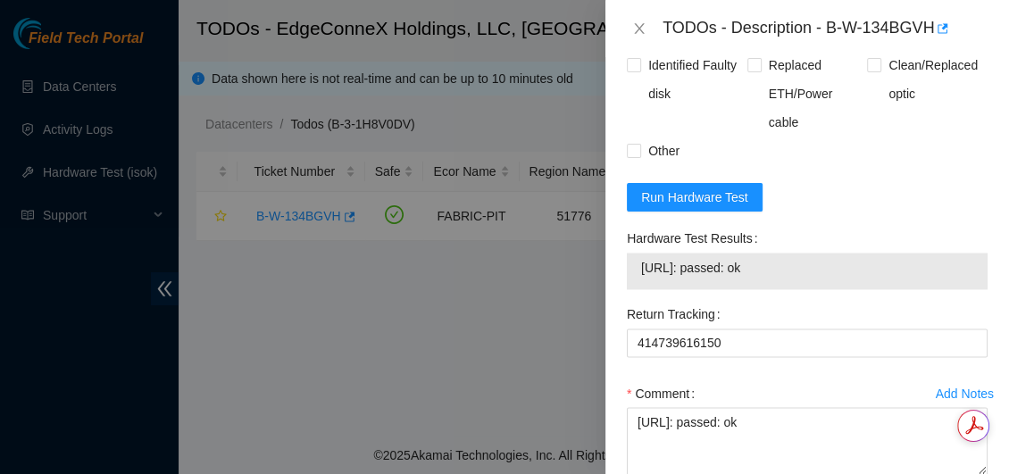
scroll to position [1841, 0]
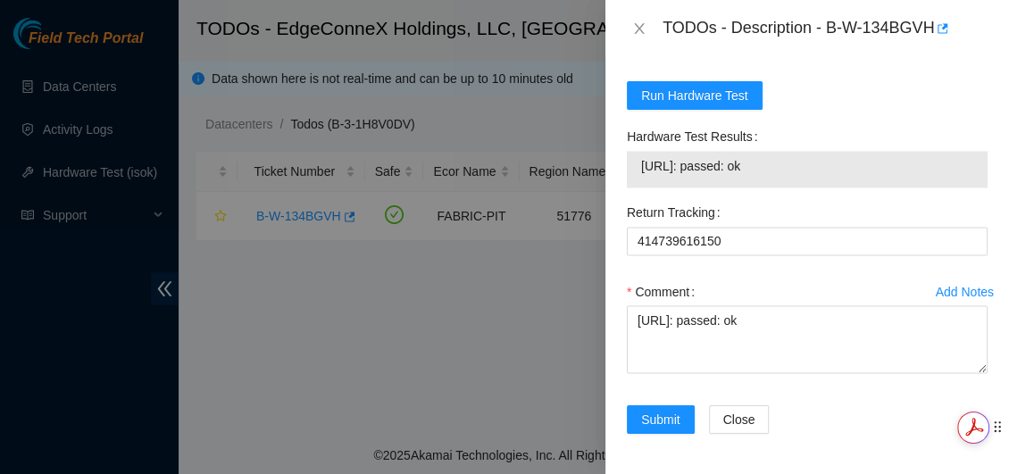
drag, startPoint x: 1001, startPoint y: 421, endPoint x: 1003, endPoint y: 436, distance: 15.3
click at [1003, 434] on icon at bounding box center [997, 427] width 13 height 13
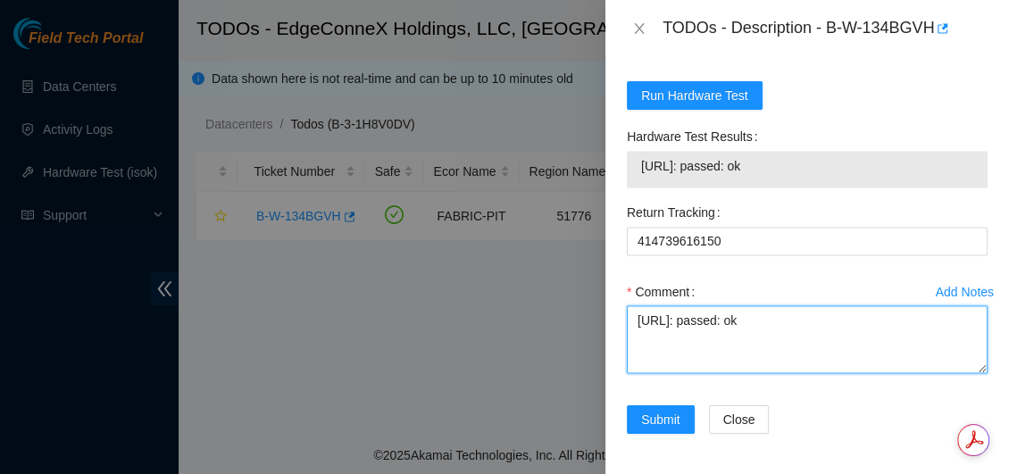
drag, startPoint x: 781, startPoint y: 340, endPoint x: 633, endPoint y: 321, distance: 148.7
click at [633, 321] on textarea "23.15.36.233: passed: ok" at bounding box center [807, 339] width 361 height 68
paste textarea "Verified SN: Powered off, replaced server, configured, and rebooted. Checked wi…"
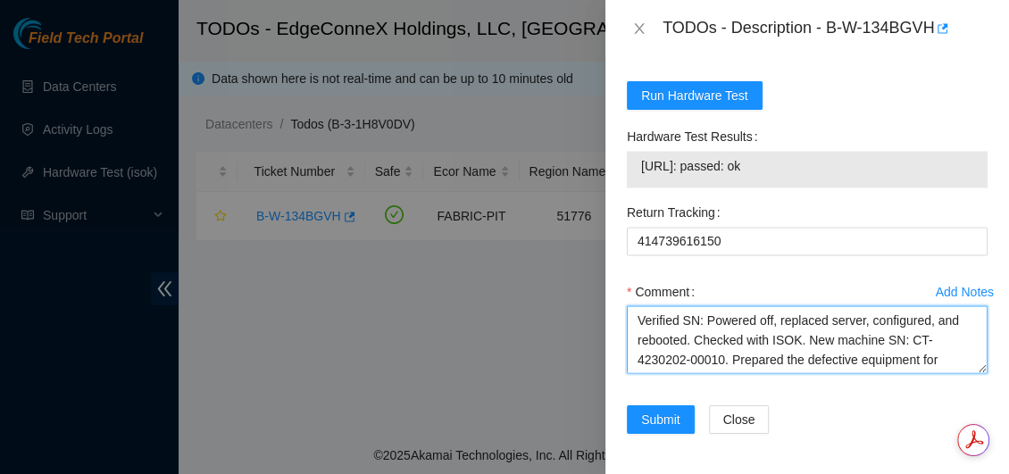
scroll to position [19, 0]
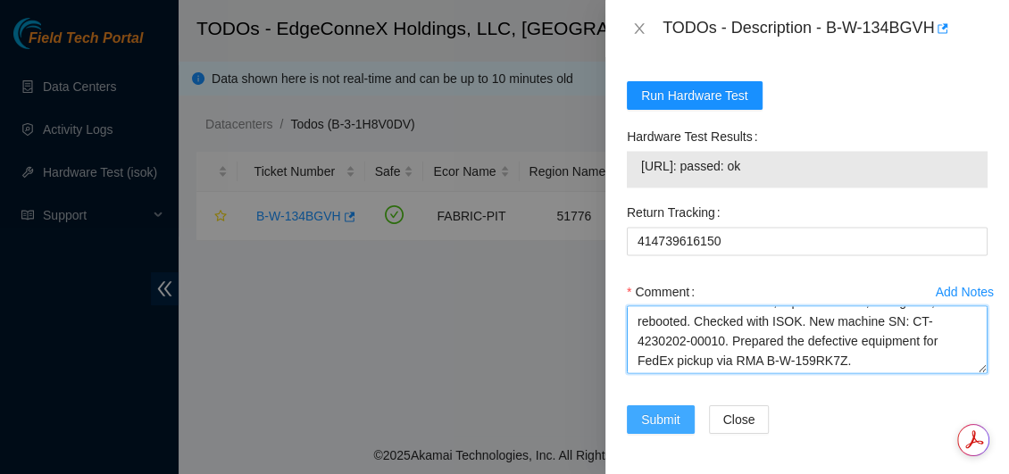
type textarea "Verified SN: Powered off, replaced server, configured, and rebooted. Checked wi…"
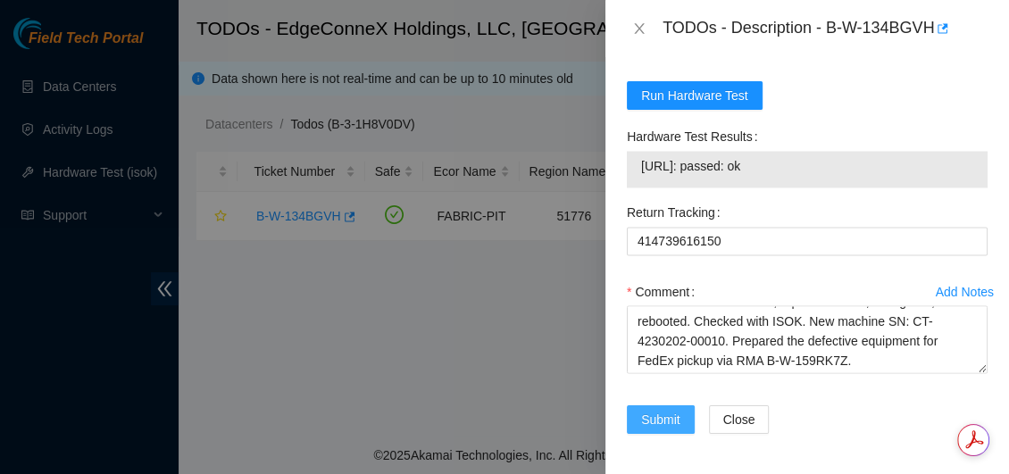
click at [649, 416] on span "Submit" at bounding box center [660, 420] width 39 height 20
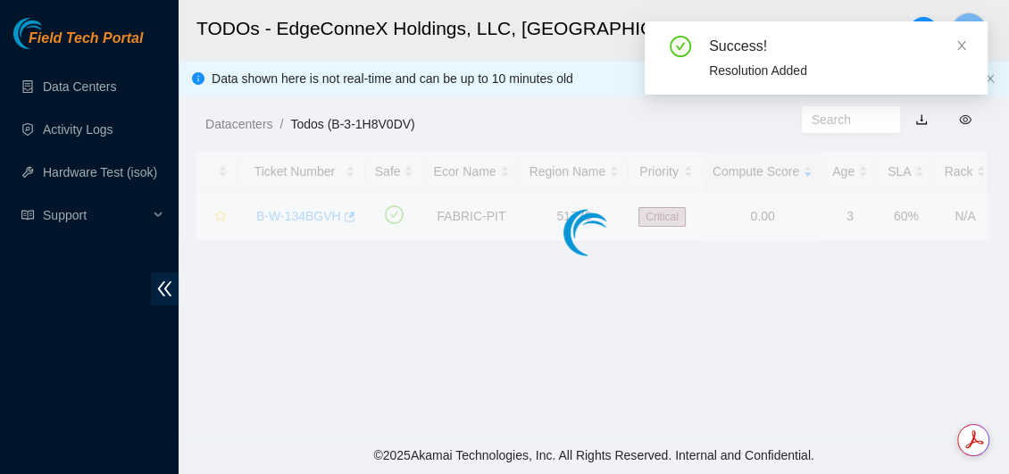
scroll to position [636, 0]
